Goal: Navigation & Orientation: Find specific page/section

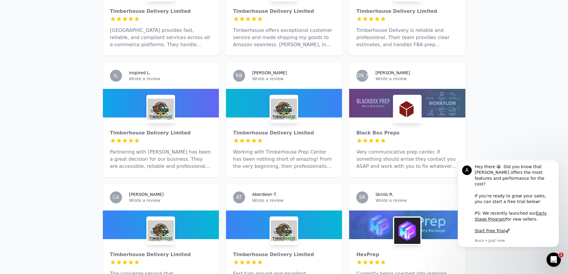
drag, startPoint x: 221, startPoint y: 115, endPoint x: 60, endPoint y: 114, distance: 161.3
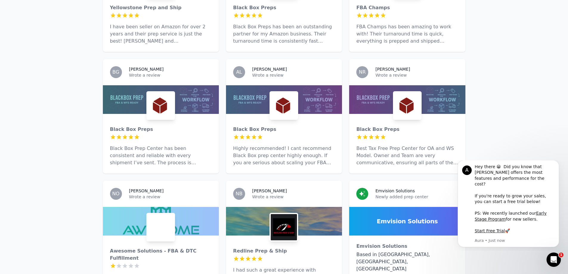
scroll to position [805, 0]
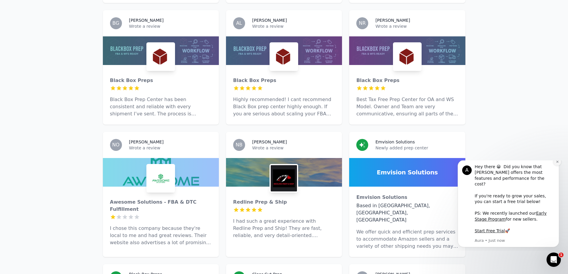
click at [558, 163] on icon "Dismiss notification" at bounding box center [557, 161] width 3 height 3
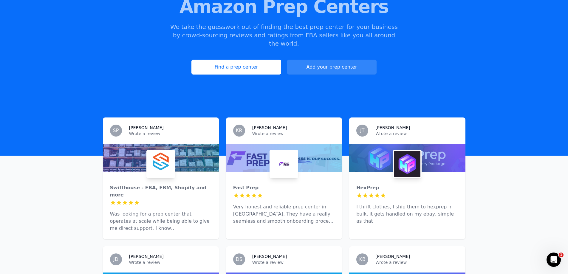
scroll to position [0, 0]
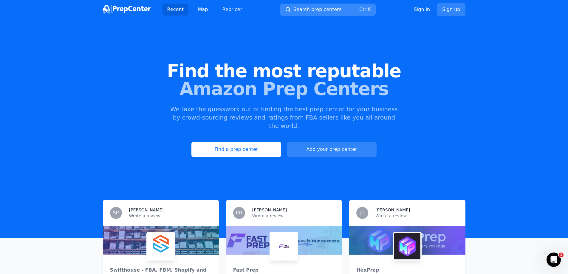
click at [321, 11] on span "Search prep centers" at bounding box center [317, 9] width 48 height 7
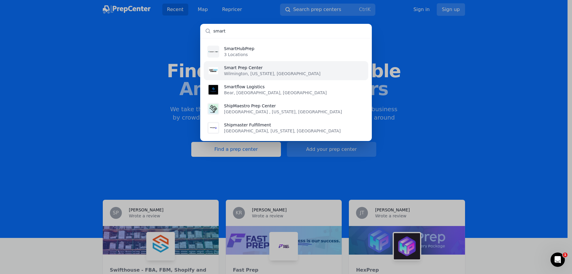
type input "smart"
click at [296, 69] on li "Smart Prep Center [GEOGRAPHIC_DATA], [US_STATE], [GEOGRAPHIC_DATA]" at bounding box center [286, 70] width 165 height 19
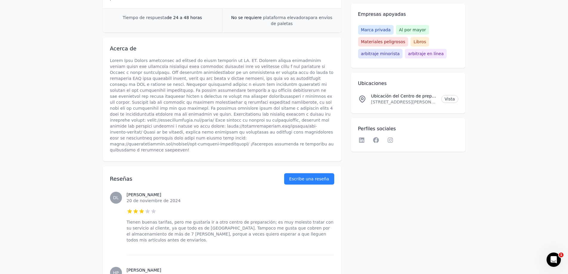
scroll to position [160, 0]
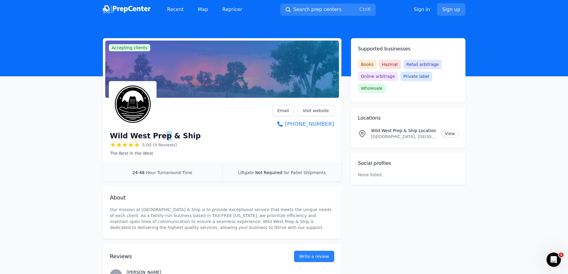
click at [160, 140] on h1 "Wild West Prep & Ship" at bounding box center [155, 136] width 91 height 10
click at [312, 110] on link "Visit website" at bounding box center [315, 110] width 37 height 11
